Goal: Navigation & Orientation: Understand site structure

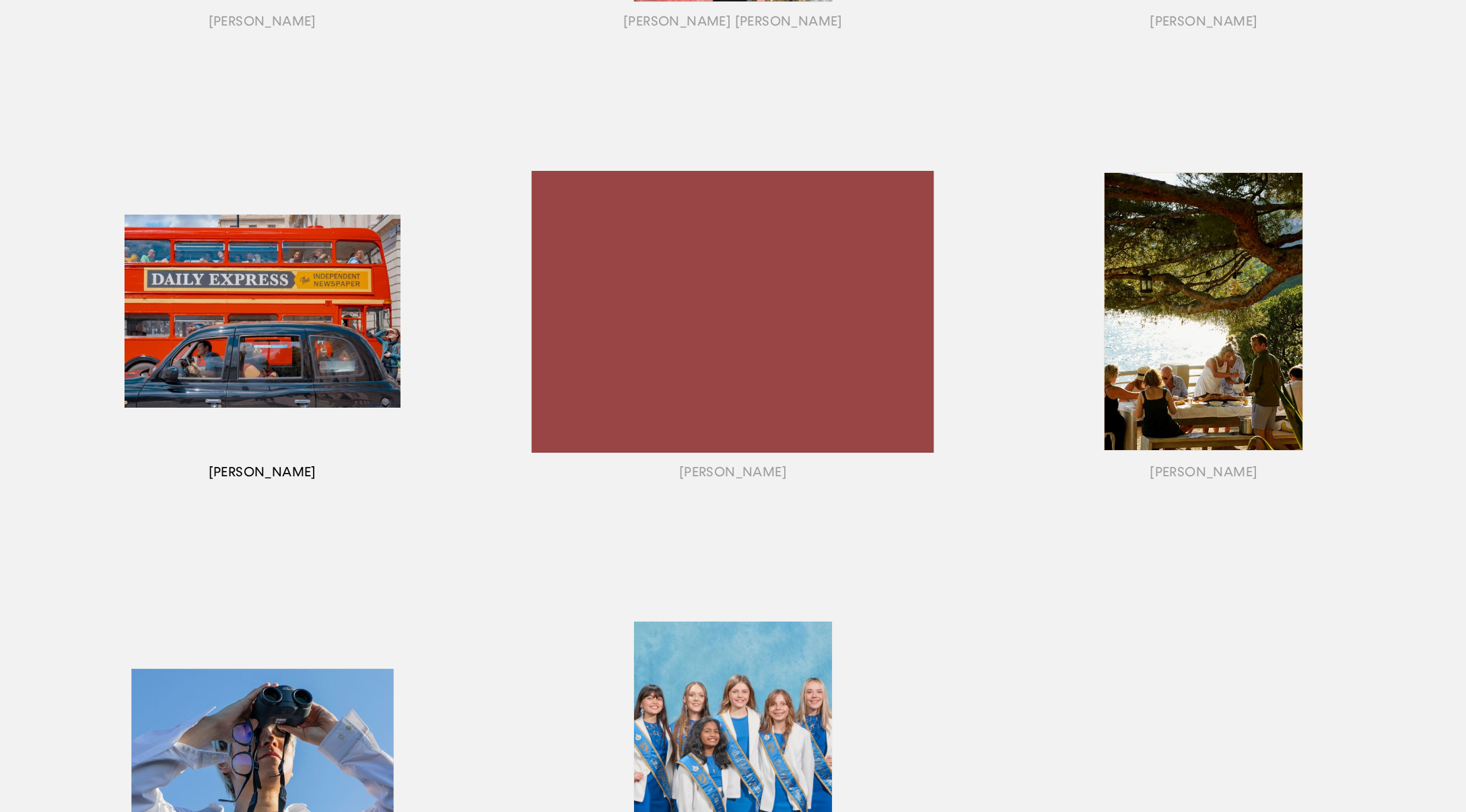
scroll to position [1072, 0]
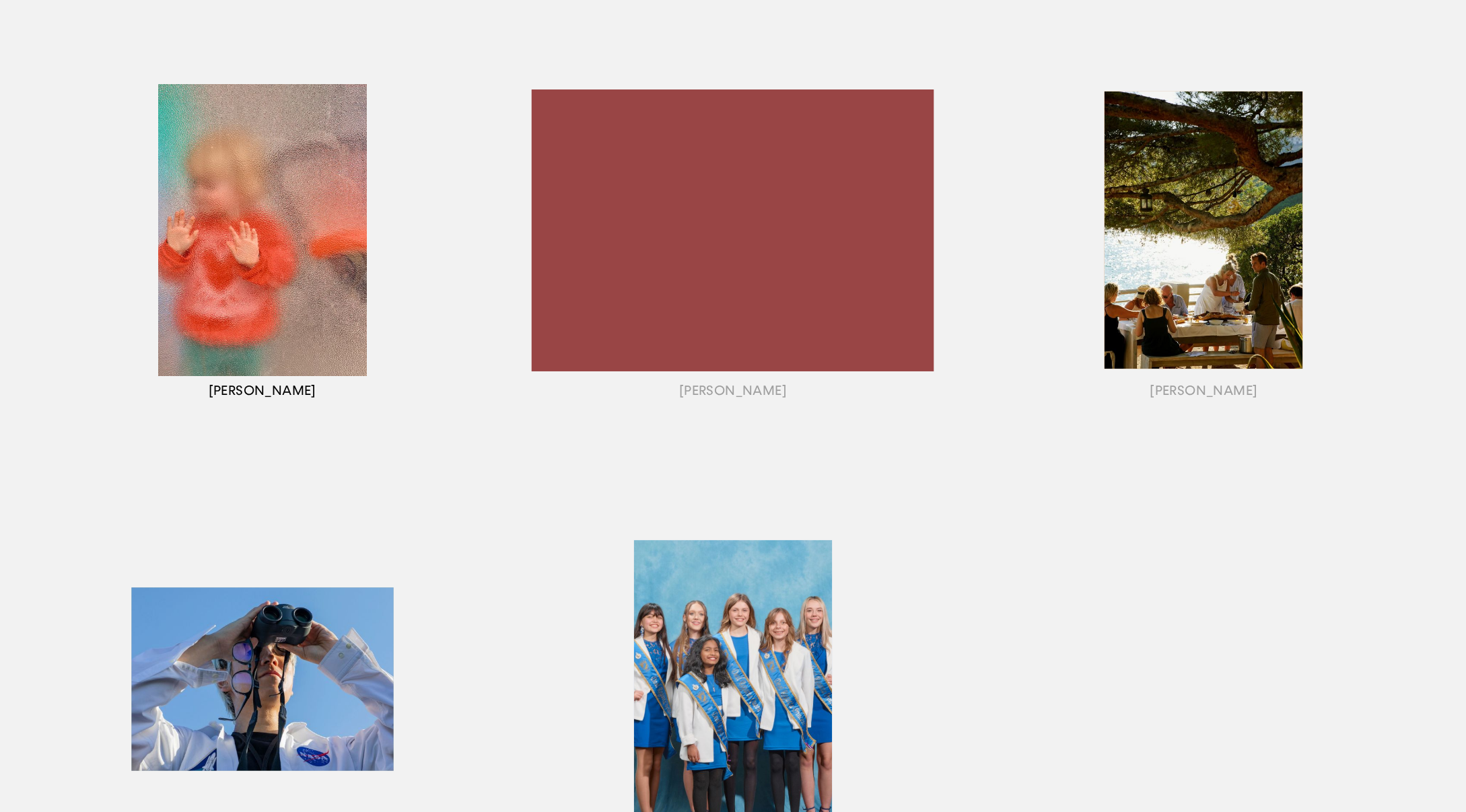
click at [313, 254] on div "button" at bounding box center [262, 248] width 470 height 425
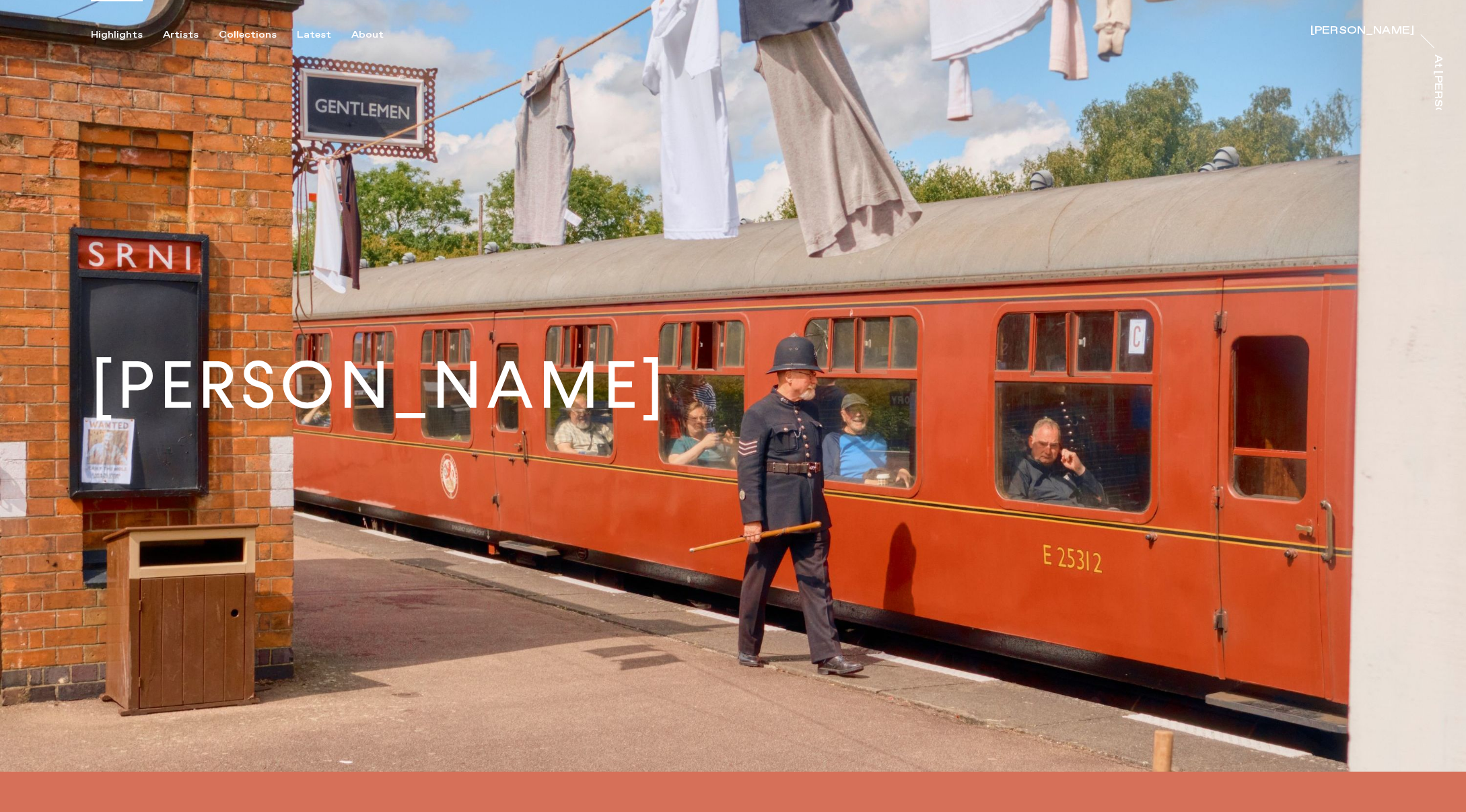
click at [121, 34] on div "Highlights" at bounding box center [116, 35] width 52 height 12
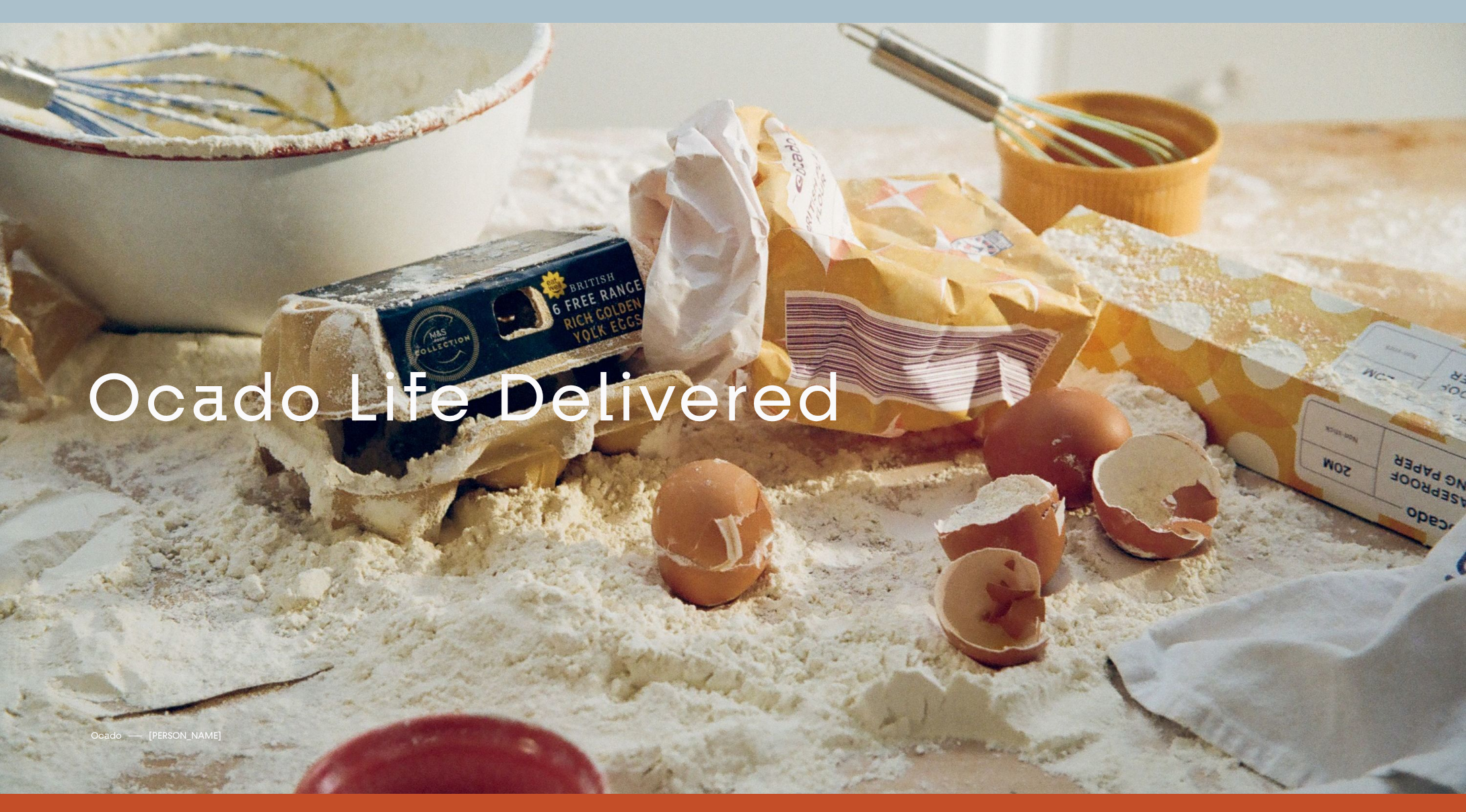
scroll to position [775, 0]
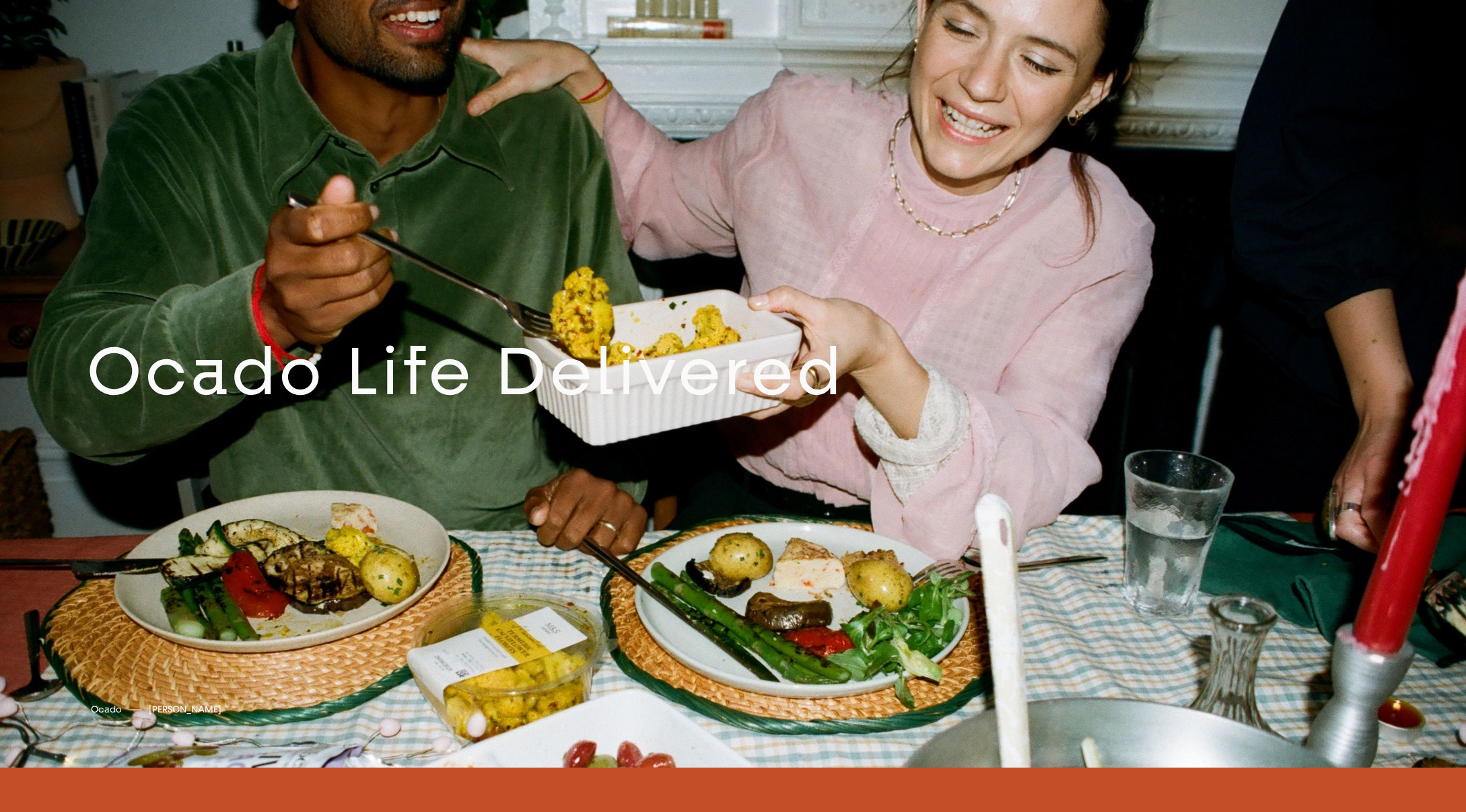
click at [800, 302] on link at bounding box center [733, 382] width 1466 height 772
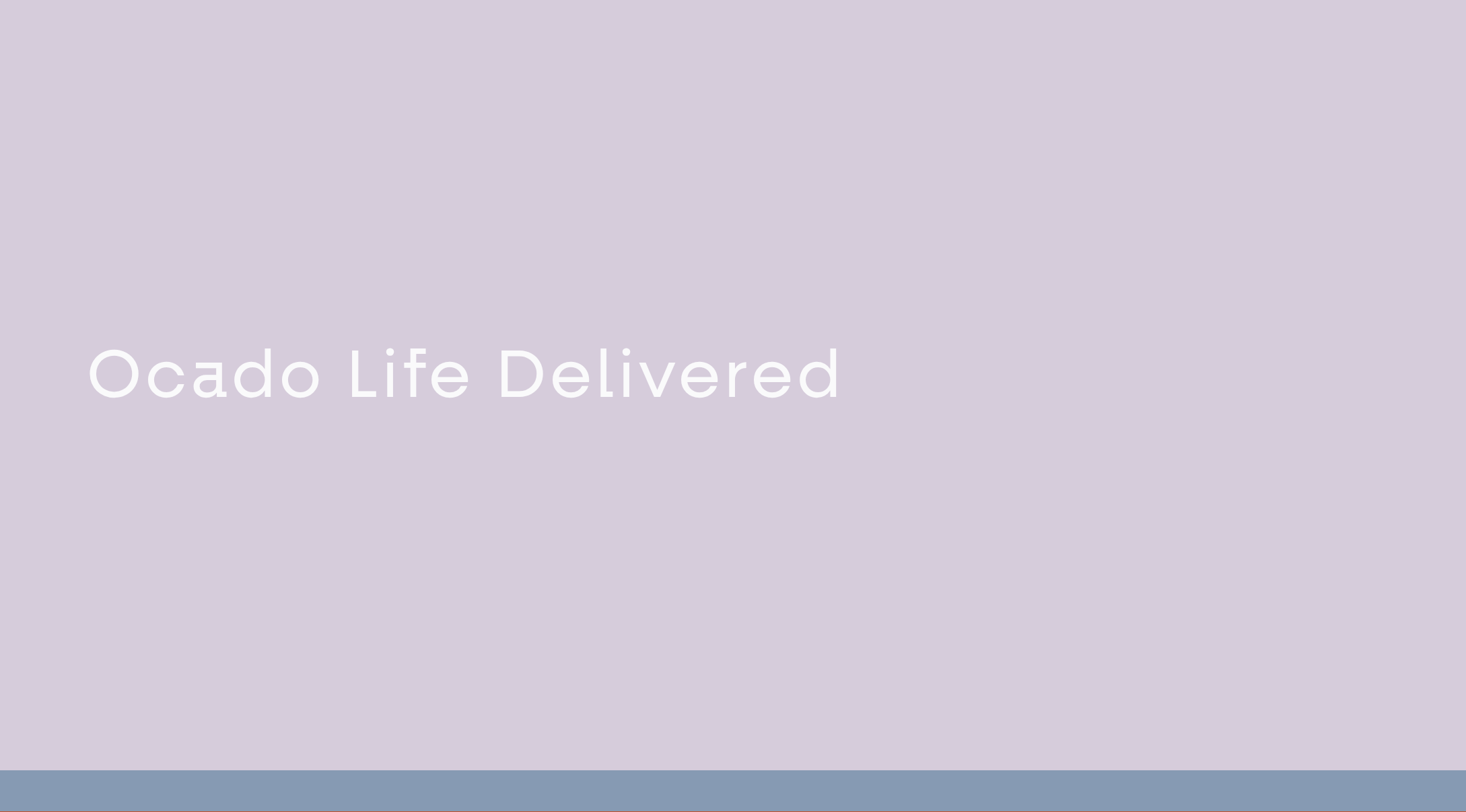
scroll to position [772, 0]
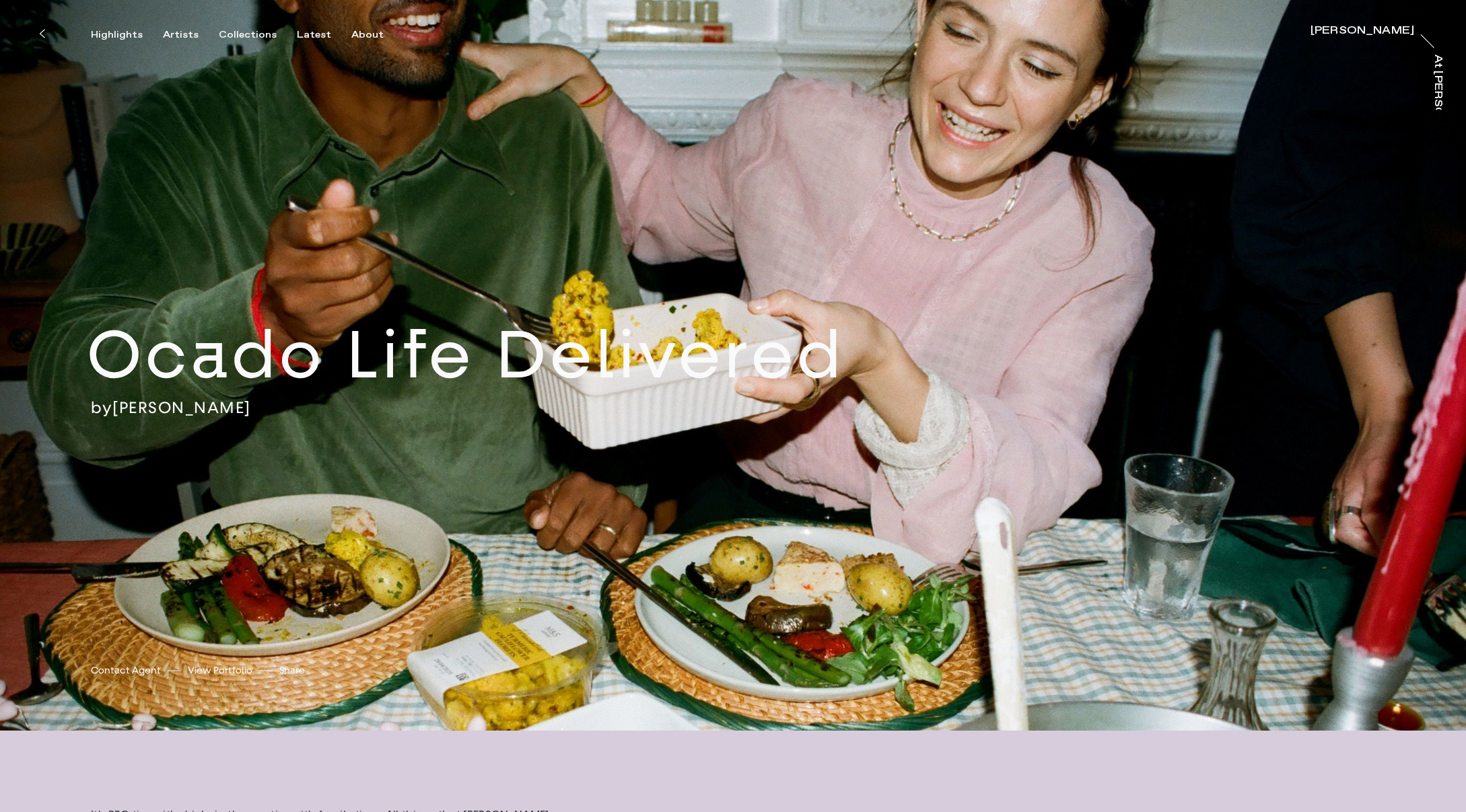
click at [812, 363] on h2 "Ocado Life Delivered" at bounding box center [511, 355] width 848 height 84
click at [42, 35] on icon at bounding box center [42, 33] width 6 height 11
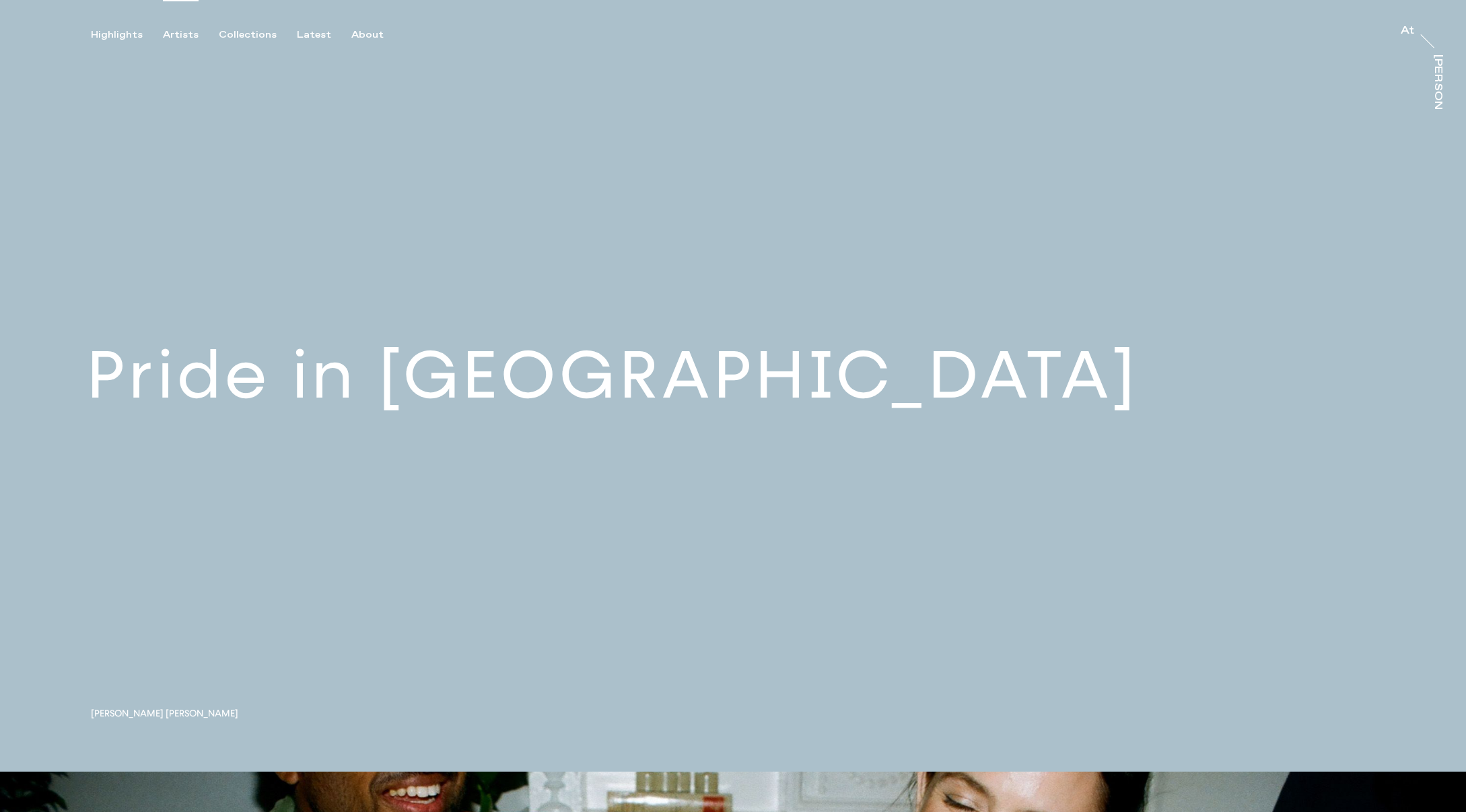
click at [187, 33] on div "Artists" at bounding box center [181, 35] width 36 height 12
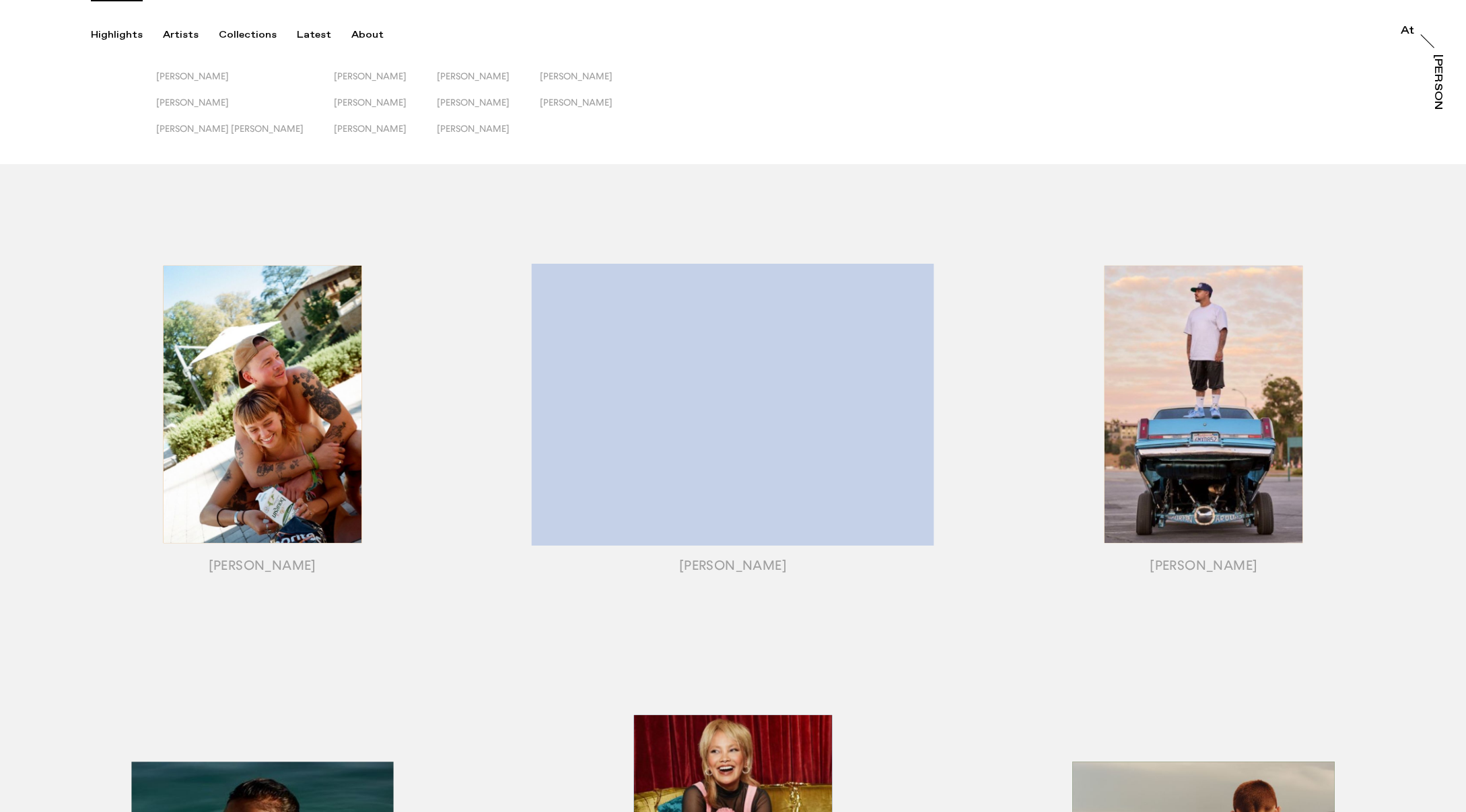
click at [108, 34] on div "Highlights" at bounding box center [116, 35] width 52 height 12
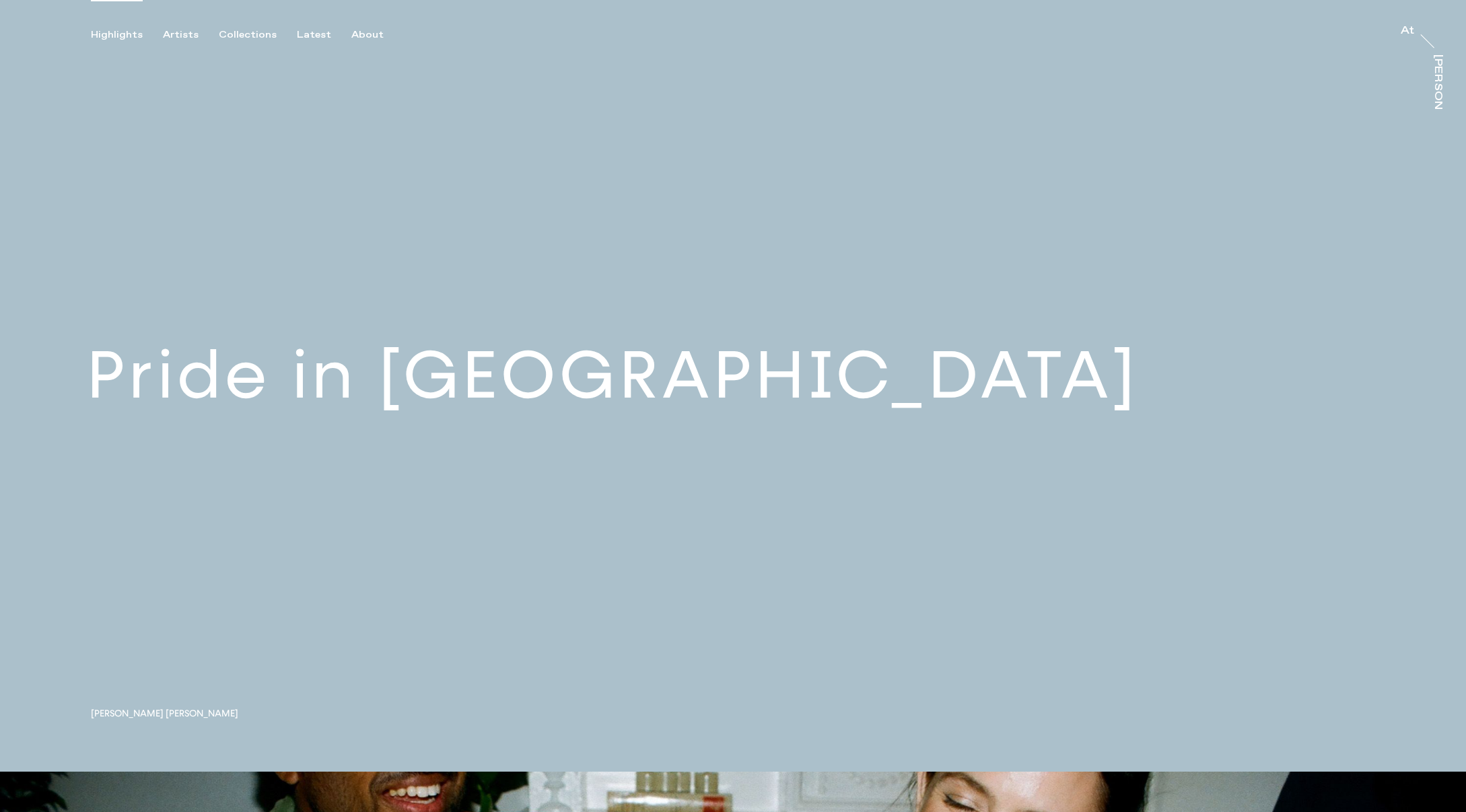
click at [625, 532] on link at bounding box center [733, 386] width 1466 height 772
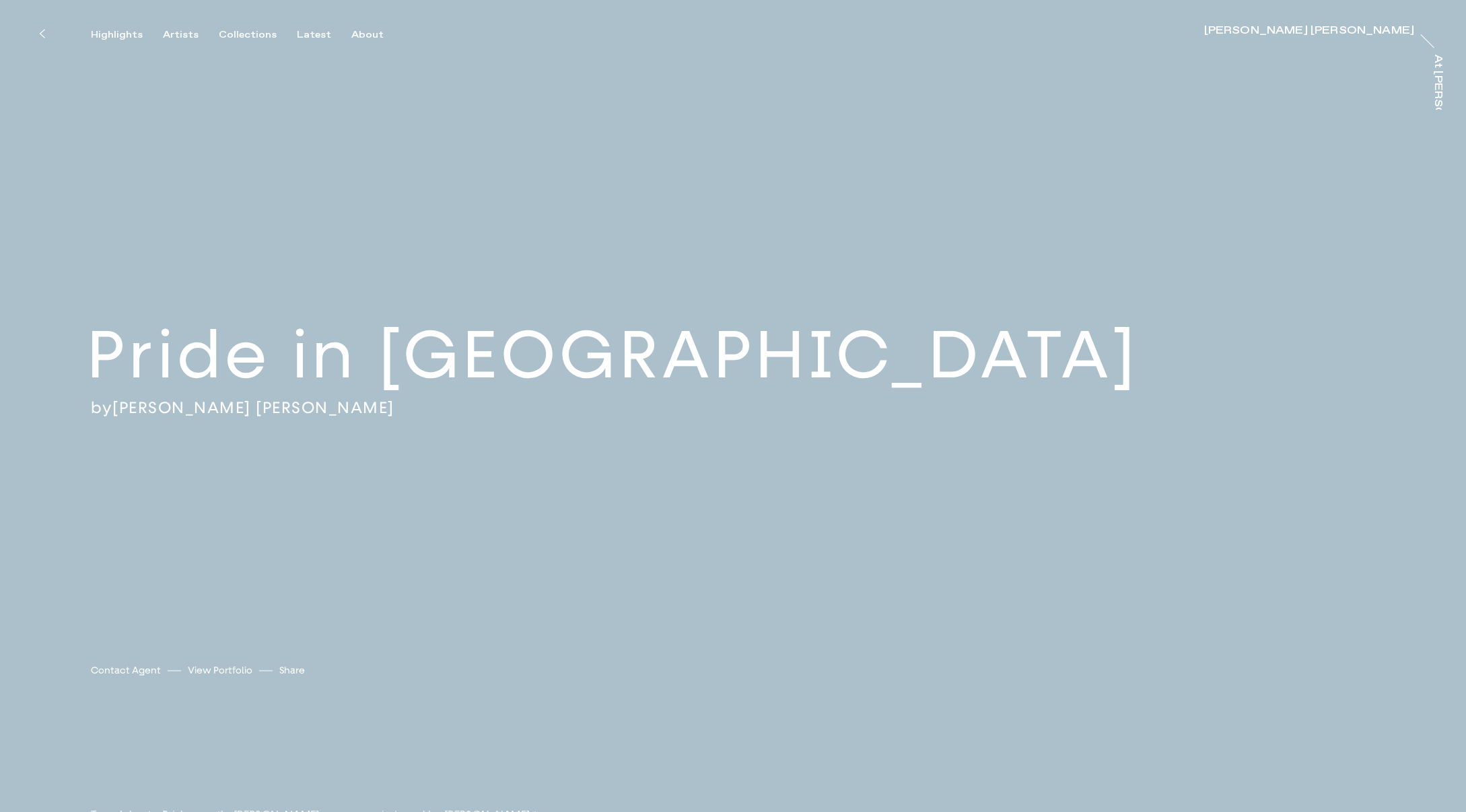
click at [471, 238] on div "Pride in [GEOGRAPHIC_DATA] by [PERSON_NAME] [PERSON_NAME] [PERSON_NAME] [PERSON…" at bounding box center [733, 365] width 1466 height 730
click at [188, 37] on div "Artists" at bounding box center [181, 35] width 36 height 12
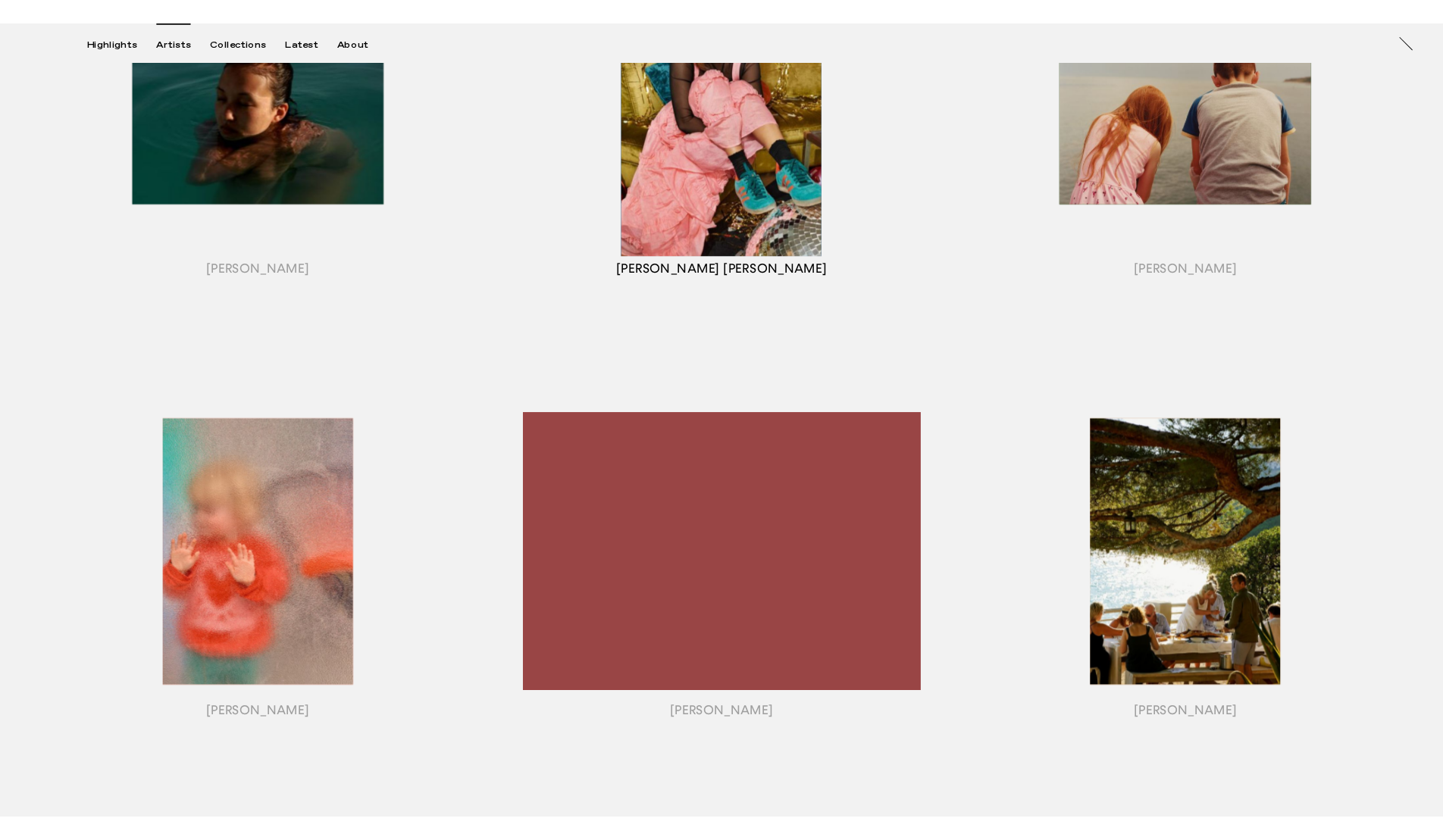
scroll to position [642, 0]
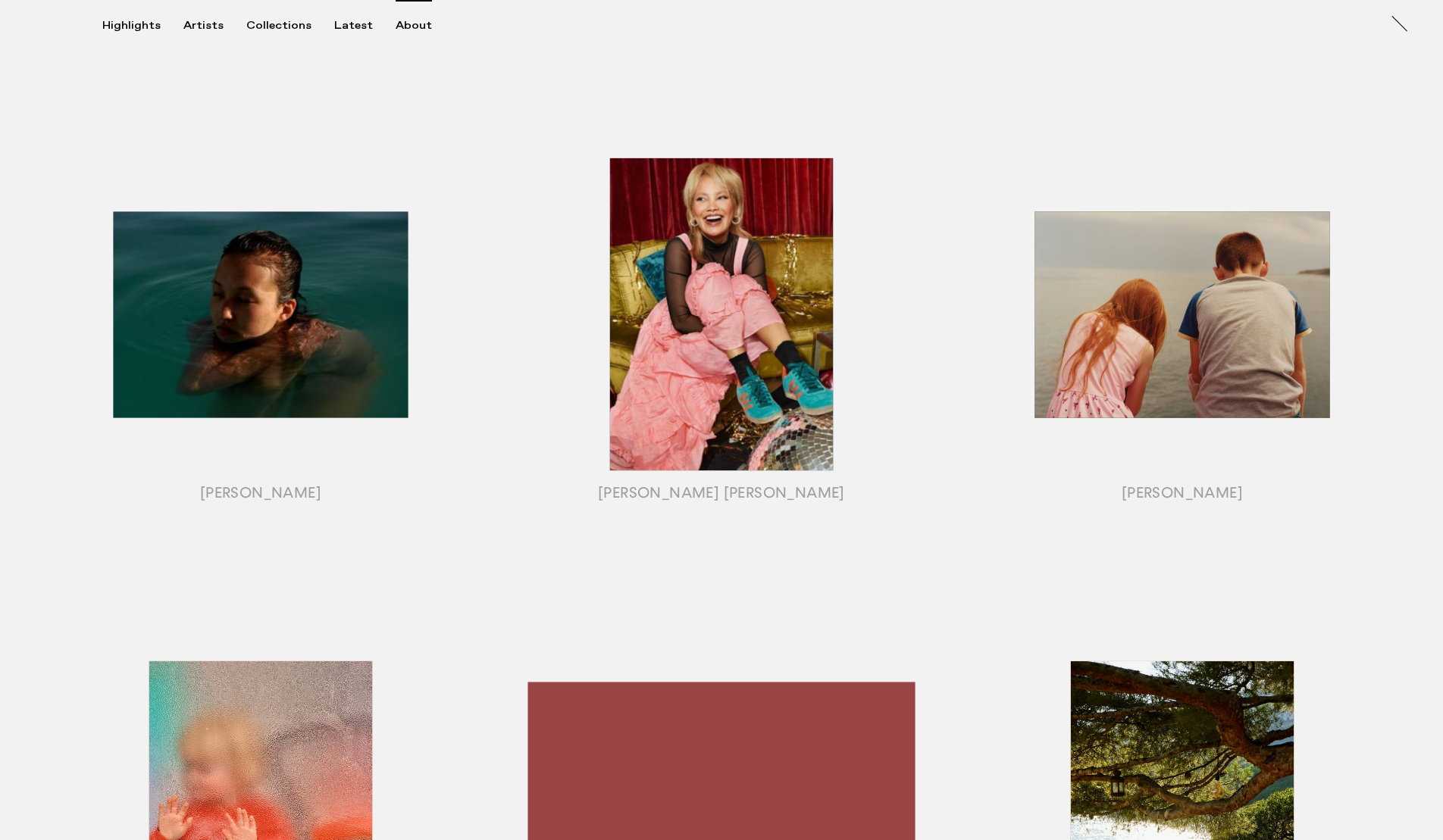
click at [403, 27] on div "About" at bounding box center [414, 25] width 37 height 14
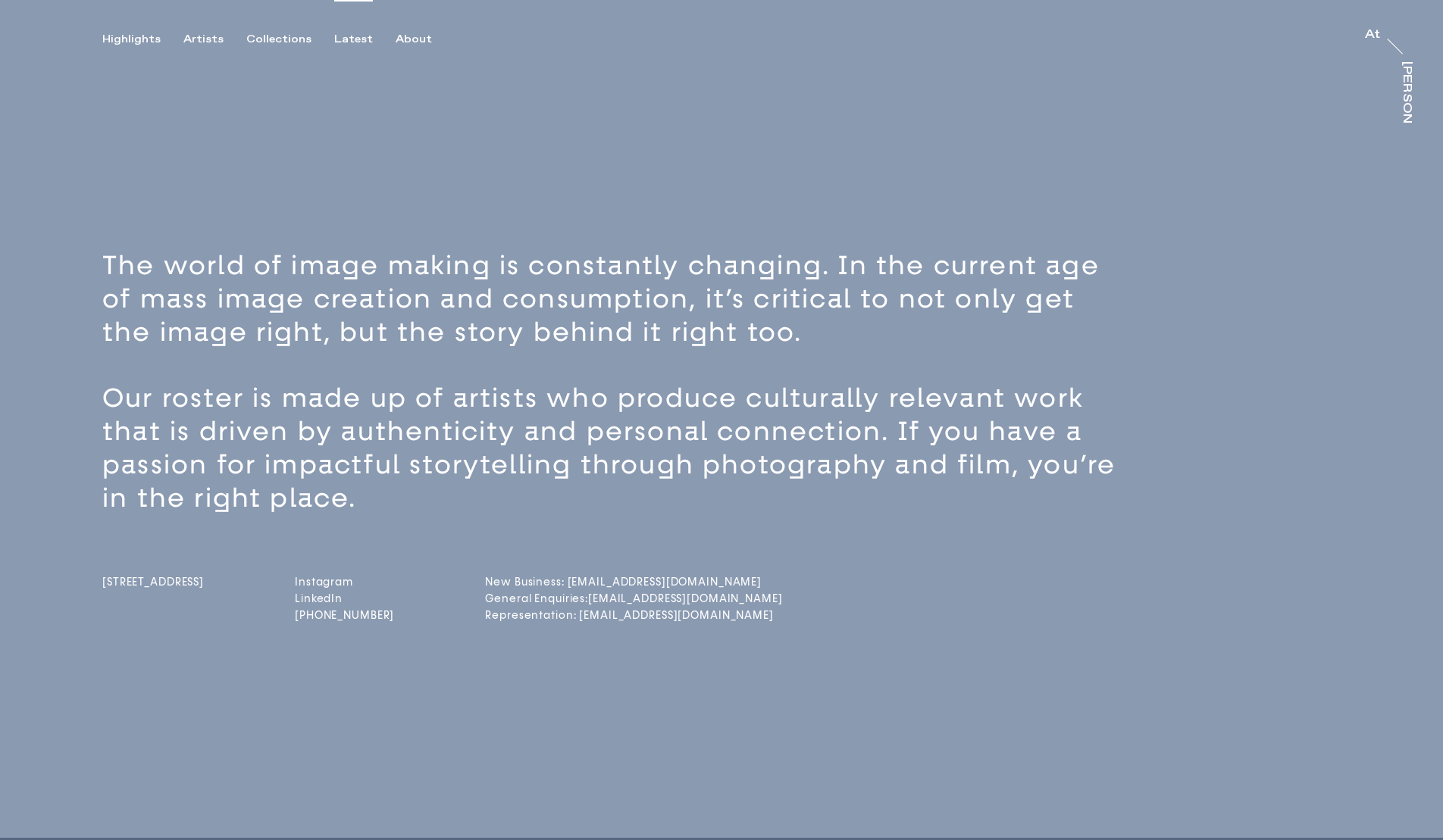
click at [335, 37] on div "Latest" at bounding box center [353, 39] width 39 height 14
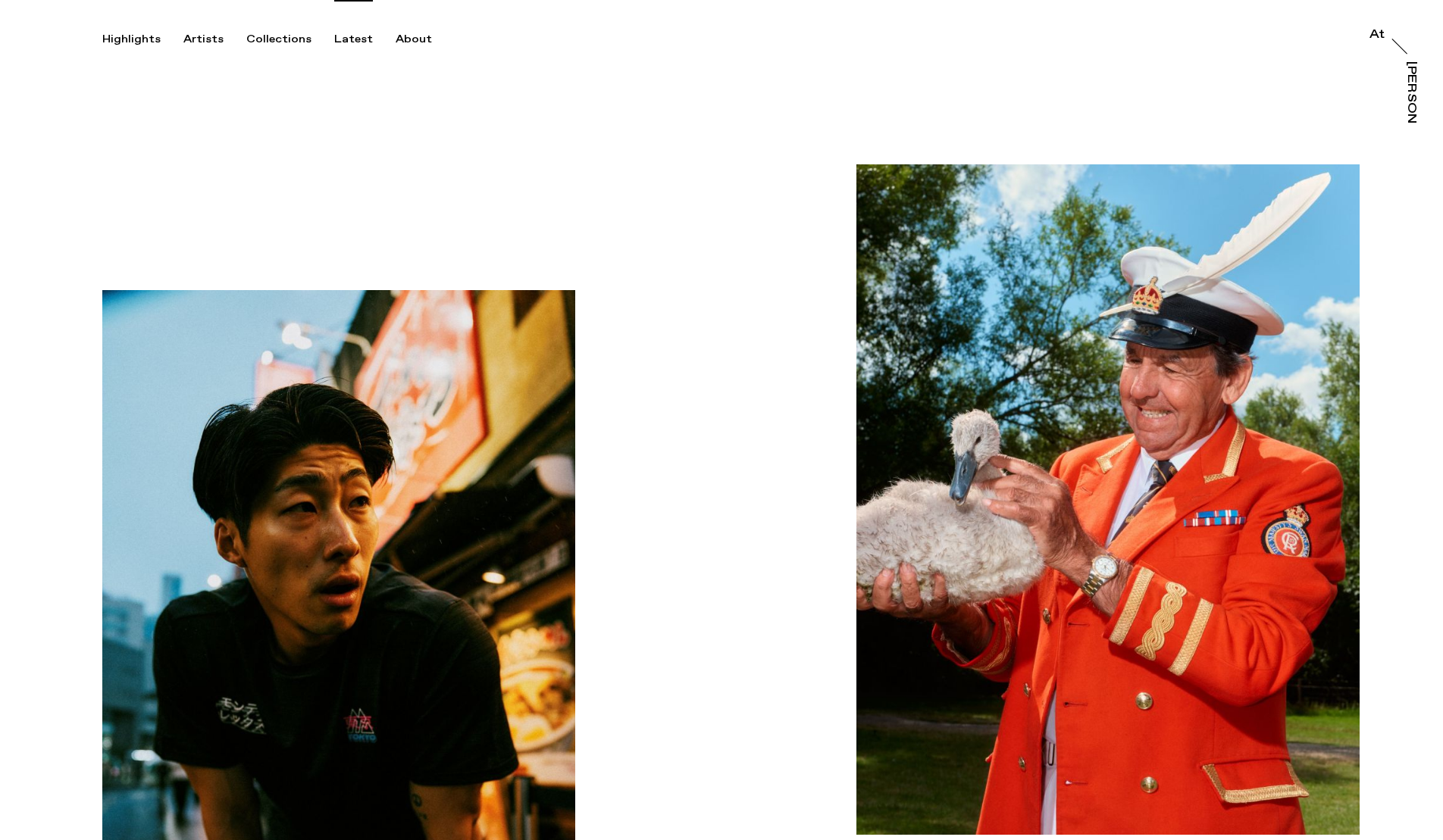
scroll to position [19, 0]
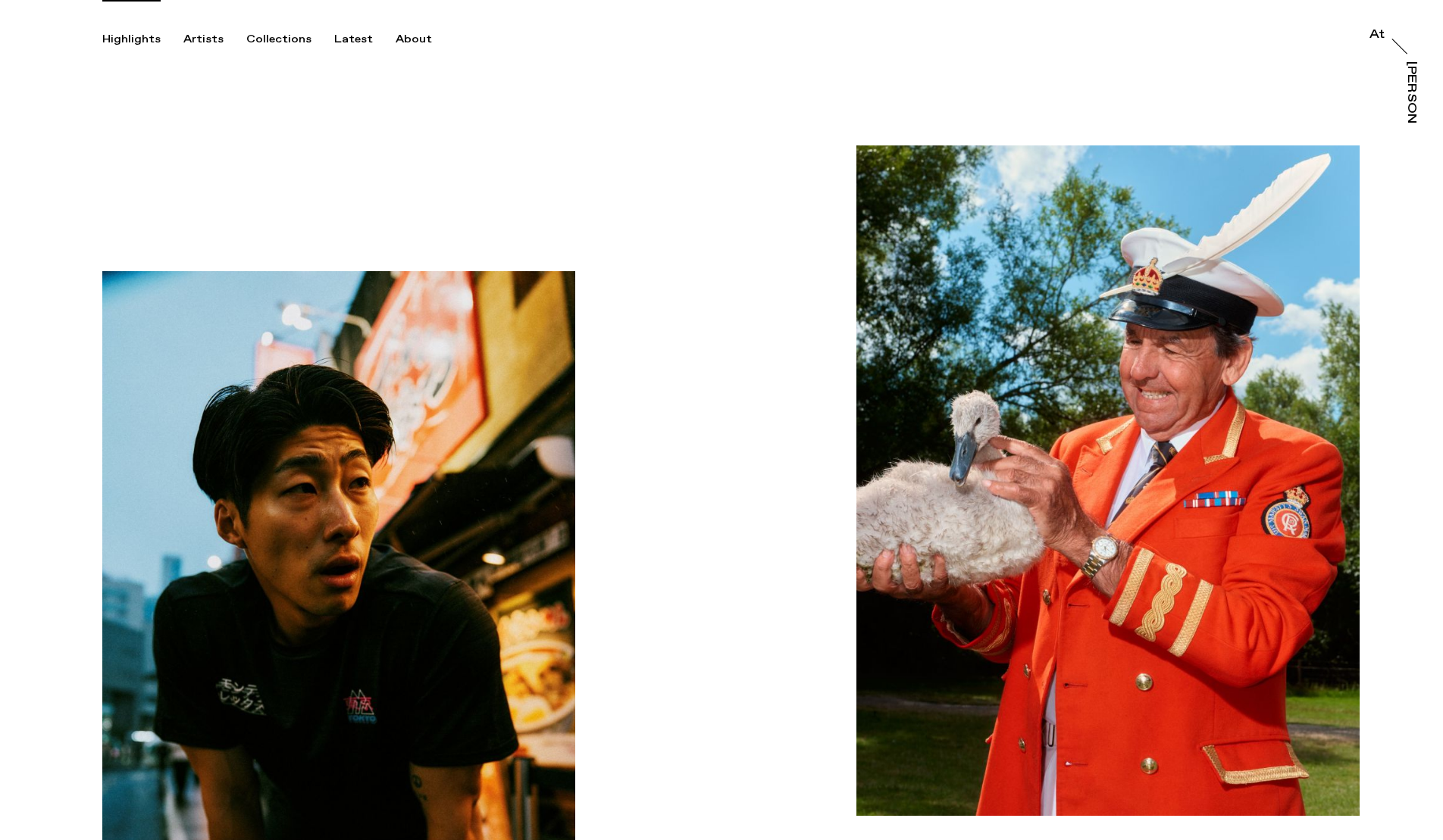
click at [124, 40] on div "Highlights" at bounding box center [131, 39] width 58 height 14
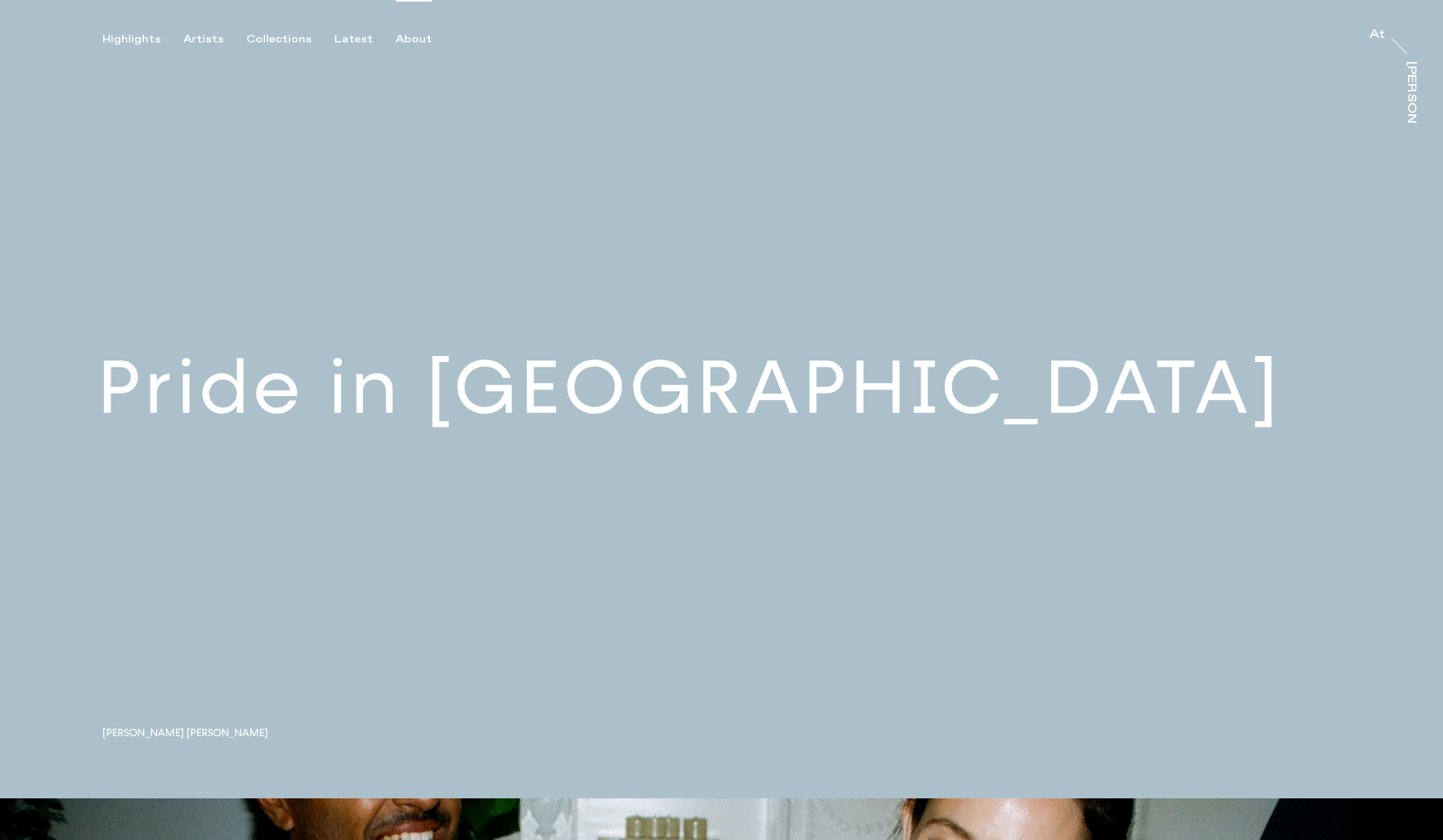
click at [415, 37] on div "About" at bounding box center [414, 39] width 37 height 14
